Goal: Find specific page/section: Find specific page/section

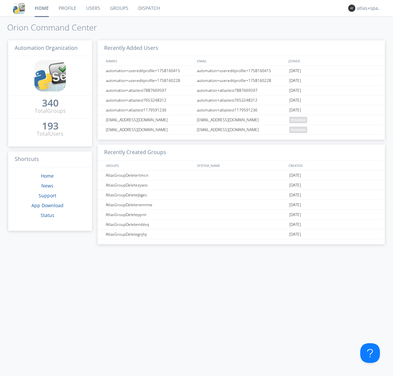
click at [148, 8] on link "Dispatch" at bounding box center [148, 8] width 31 height 16
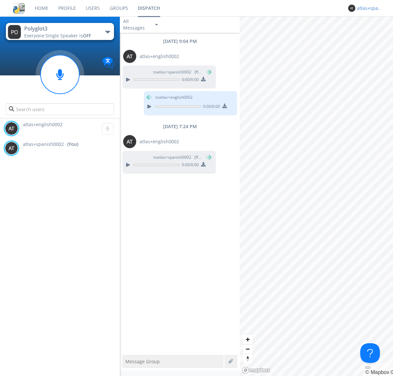
click at [367, 8] on div "atlas+spanish0002" at bounding box center [369, 8] width 25 height 7
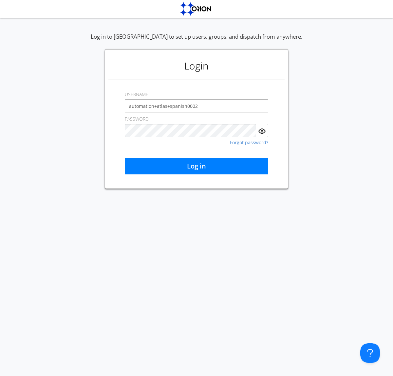
type input "automation+atlas+spanish0002"
click at [196, 166] on button "Log in" at bounding box center [196, 166] width 143 height 16
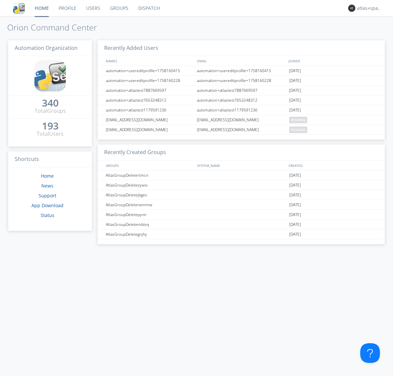
click at [148, 8] on link "Dispatch" at bounding box center [148, 8] width 31 height 16
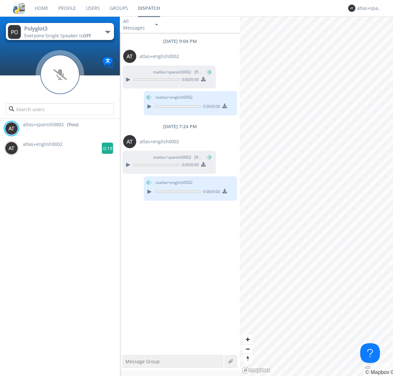
click at [105, 148] on g at bounding box center [107, 147] width 11 height 11
